Goal: Information Seeking & Learning: Learn about a topic

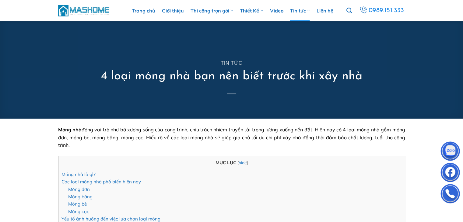
scroll to position [122, 0]
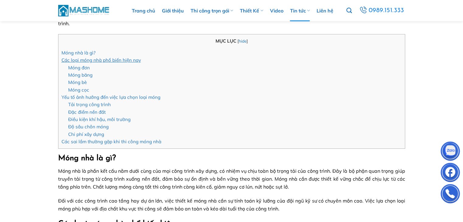
click at [83, 58] on link "Các loại móng nhà phổ biến hiện nay" at bounding box center [100, 60] width 79 height 6
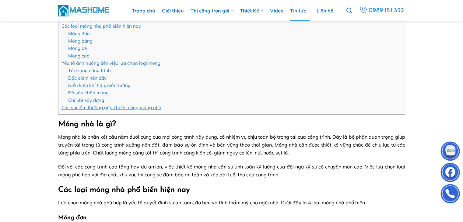
click at [98, 107] on link "Các sai lầm thường gặp khi thi công móng nhà" at bounding box center [111, 108] width 100 height 6
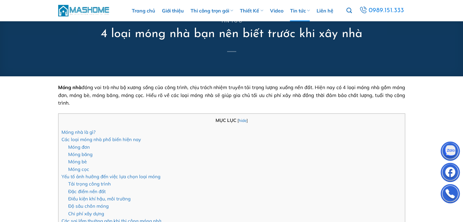
scroll to position [73, 0]
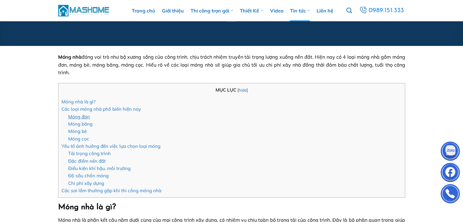
click at [78, 118] on link "Móng đơn" at bounding box center [79, 117] width 22 height 6
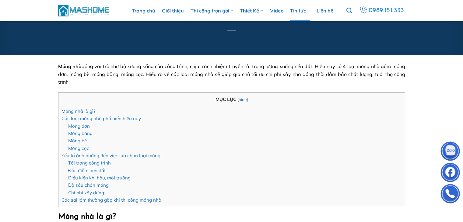
scroll to position [94, 0]
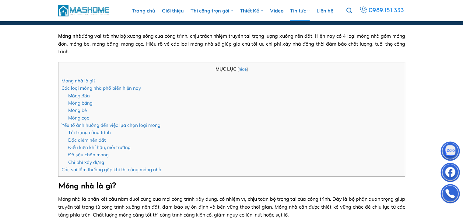
click at [75, 98] on link "Móng đơn" at bounding box center [79, 96] width 22 height 6
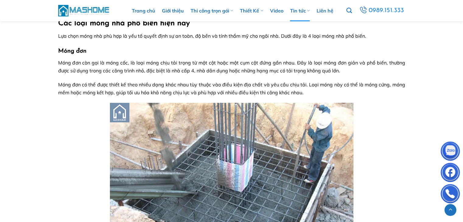
scroll to position [337, 0]
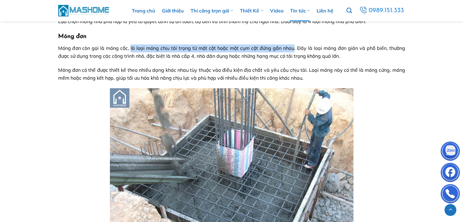
drag, startPoint x: 132, startPoint y: 49, endPoint x: 295, endPoint y: 47, distance: 163.2
click at [295, 47] on span "Móng đơn còn gọi là móng cốc, là loại móng chịu tải trọng từ một cột hoặc một c…" at bounding box center [231, 52] width 347 height 14
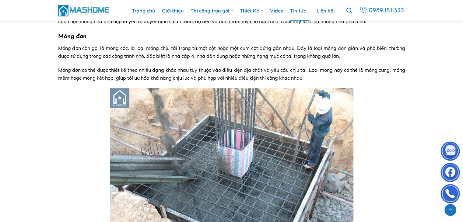
click at [127, 47] on span "Móng đơn còn gọi là móng cốc, là loại móng chịu tải trọng từ một cột hoặc một c…" at bounding box center [231, 52] width 347 height 14
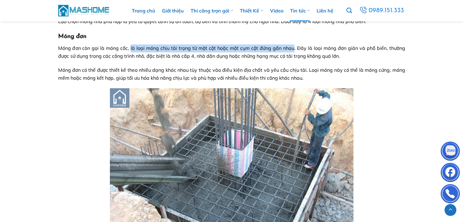
drag, startPoint x: 130, startPoint y: 47, endPoint x: 294, endPoint y: 44, distance: 164.1
copy span "là loại móng chịu tải trọng từ một cột hoặc một cụm cột đứng gần nhau"
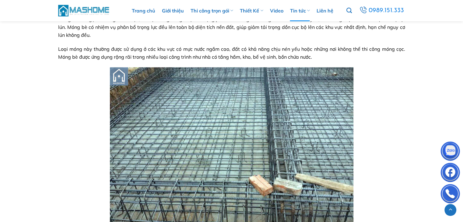
scroll to position [855, 0]
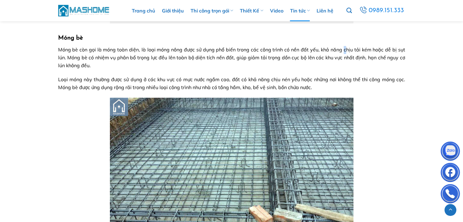
click at [345, 46] on p "Móng bè còn gọi là móng toàn diện, là loại móng nông được sử dụng phổ biến tron…" at bounding box center [231, 57] width 347 height 23
click at [373, 51] on span "Móng bè còn gọi là móng toàn diện, là loại móng nông được sử dụng phổ biến tron…" at bounding box center [231, 58] width 347 height 22
drag, startPoint x: 142, startPoint y: 49, endPoint x: 150, endPoint y: 50, distance: 8.5
click at [150, 50] on span "Móng bè còn gọi là móng toàn diện, là loại móng nông được sử dụng phổ biến tron…" at bounding box center [231, 58] width 347 height 22
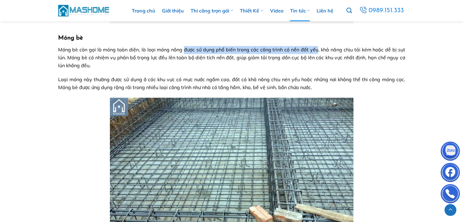
drag, startPoint x: 184, startPoint y: 50, endPoint x: 318, endPoint y: 45, distance: 133.7
copy span "được sử dụng phổ biến trong các công trình có nền đất yếu"
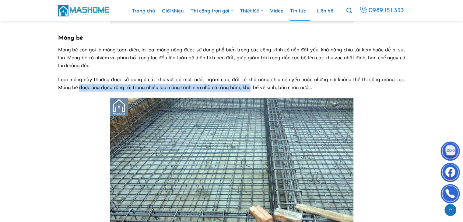
drag, startPoint x: 79, startPoint y: 88, endPoint x: 251, endPoint y: 90, distance: 171.7
click at [251, 90] on p "Loại móng này thường được sử dụng ở các khu vực có mực nước ngầm cao, đất có kh…" at bounding box center [231, 84] width 347 height 16
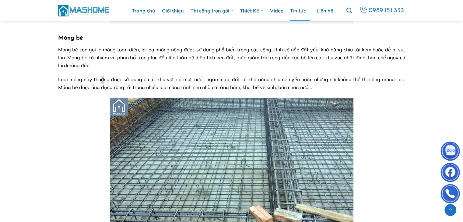
drag, startPoint x: 102, startPoint y: 79, endPoint x: 97, endPoint y: 82, distance: 6.0
click at [101, 79] on span "Loại móng này thường được sử dụng ở các khu vực có mực nước ngầm cao, đất có kh…" at bounding box center [231, 83] width 347 height 14
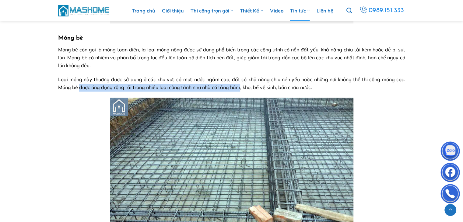
drag, startPoint x: 79, startPoint y: 88, endPoint x: 239, endPoint y: 88, distance: 159.5
click at [239, 88] on span "Loại móng này thường được sử dụng ở các khu vực có mực nước ngầm cao, đất có kh…" at bounding box center [231, 83] width 347 height 14
copy span "được ứng dụng rộng rãi trong nhiều loại công trình như nhà có tầng hầm"
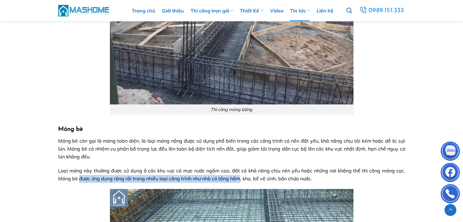
scroll to position [642, 0]
